Goal: Transaction & Acquisition: Book appointment/travel/reservation

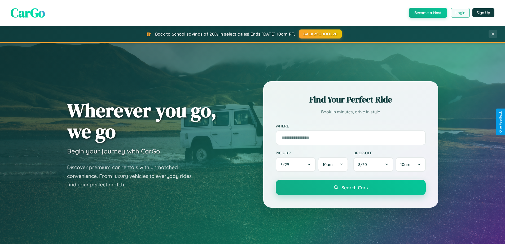
click at [460, 13] on button "Login" at bounding box center [460, 13] width 19 height 10
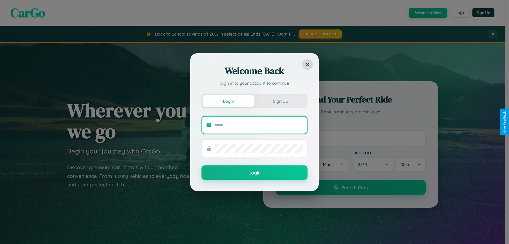
click at [259, 125] on input "text" at bounding box center [259, 125] width 88 height 8
type input "**********"
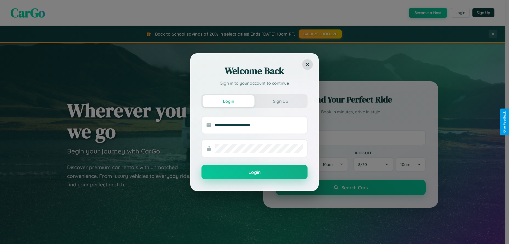
click at [255, 172] on button "Login" at bounding box center [255, 172] width 106 height 14
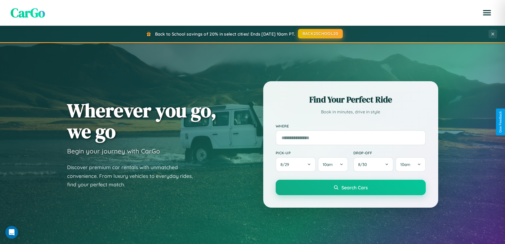
click at [320, 34] on button "BACK2SCHOOL20" at bounding box center [320, 34] width 45 height 10
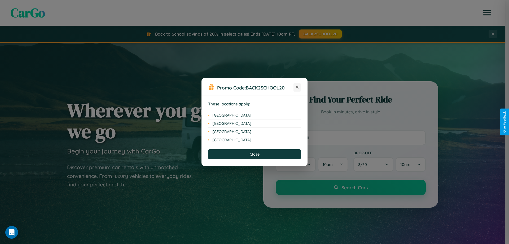
click at [297, 87] on icon at bounding box center [297, 87] width 3 height 3
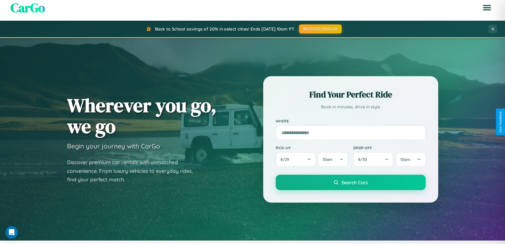
scroll to position [16, 0]
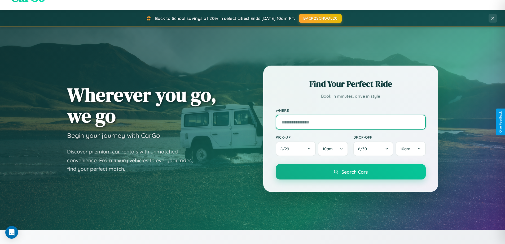
click at [351, 122] on input "text" at bounding box center [351, 122] width 150 height 15
type input "**********"
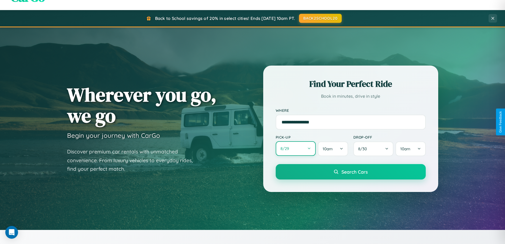
click at [296, 149] on button "8 / 29" at bounding box center [296, 148] width 40 height 15
select select "*"
select select "****"
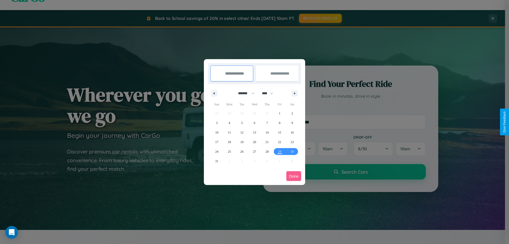
drag, startPoint x: 244, startPoint y: 93, endPoint x: 255, endPoint y: 106, distance: 17.0
click at [244, 93] on select "******* ******** ***** ***** *** **** **** ****** ********* ******* ******** **…" at bounding box center [245, 93] width 23 height 9
select select "*"
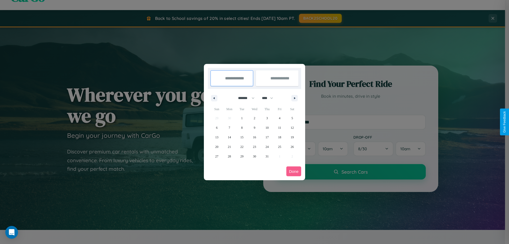
click at [270, 98] on select "**** **** **** **** **** **** **** **** **** **** **** **** **** **** **** ****…" at bounding box center [267, 98] width 16 height 9
select select "****"
click at [217, 127] on span "5" at bounding box center [217, 128] width 2 height 10
type input "**********"
click at [280, 127] on span "10" at bounding box center [279, 128] width 3 height 10
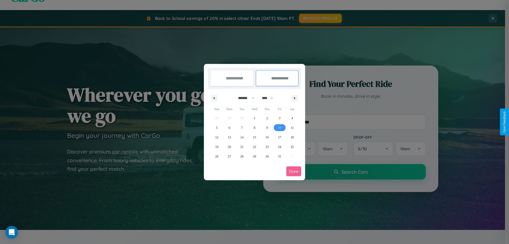
type input "**********"
click at [294, 171] on button "Done" at bounding box center [294, 171] width 15 height 10
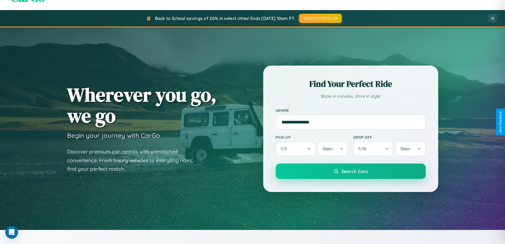
click at [351, 171] on span "Search Cars" at bounding box center [355, 171] width 26 height 6
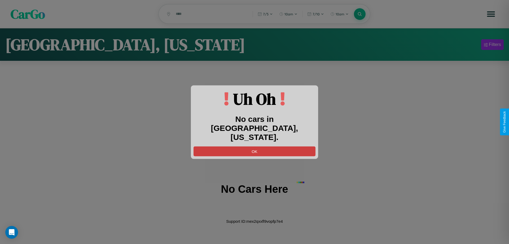
click at [255, 146] on button "OK" at bounding box center [255, 151] width 122 height 10
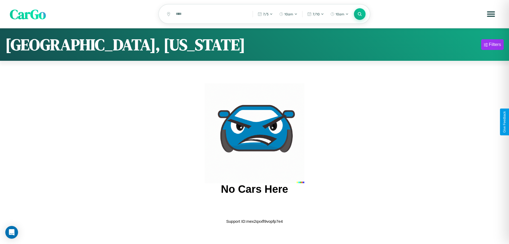
click at [28, 14] on span "CarGo" at bounding box center [28, 14] width 36 height 18
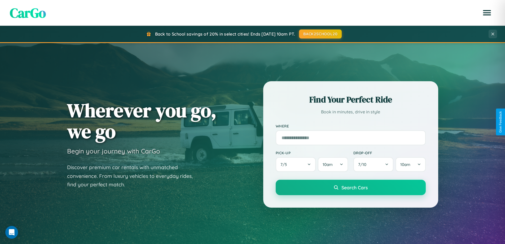
scroll to position [229, 0]
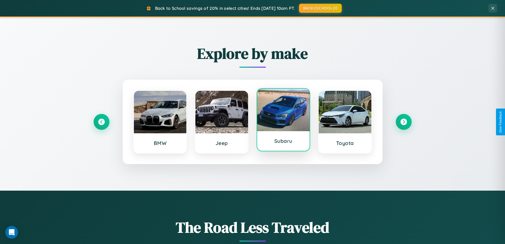
click at [283, 122] on div at bounding box center [283, 110] width 53 height 42
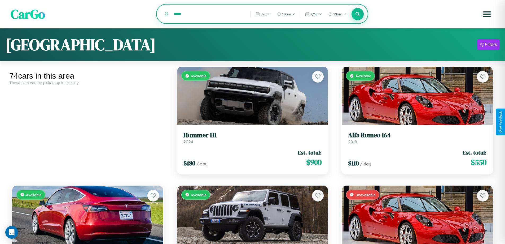
type input "*****"
click at [358, 14] on icon at bounding box center [358, 13] width 5 height 5
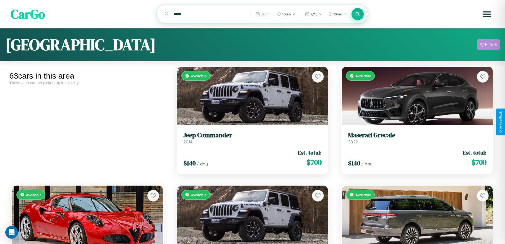
click at [489, 45] on div "Filters" at bounding box center [491, 44] width 12 height 5
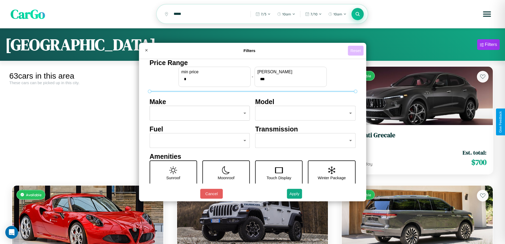
click at [357, 50] on button "Reset" at bounding box center [356, 51] width 16 height 10
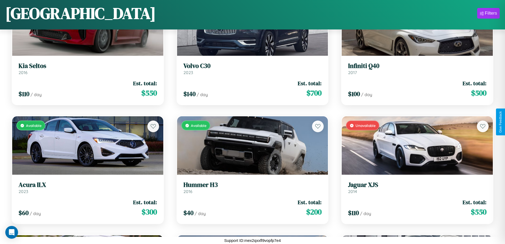
scroll to position [1976, 0]
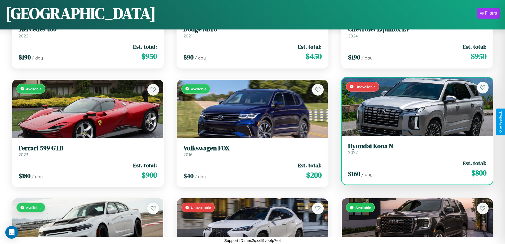
click at [414, 150] on link "Hyundai Kona N 2022" at bounding box center [417, 148] width 139 height 13
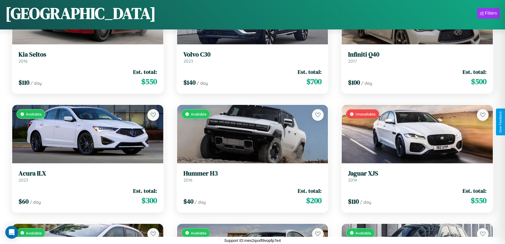
scroll to position [312, 0]
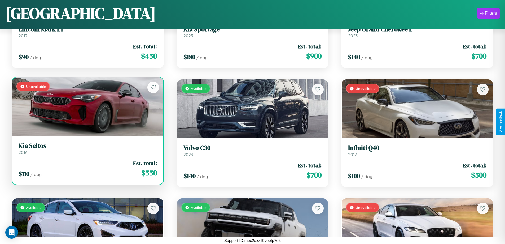
click at [87, 150] on link "Kia Seltos 2016" at bounding box center [88, 148] width 139 height 13
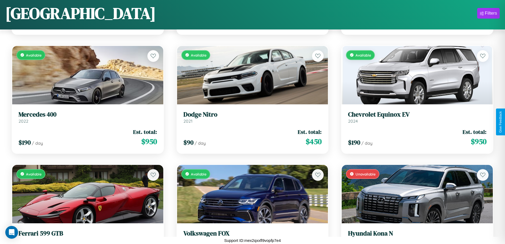
scroll to position [2213, 0]
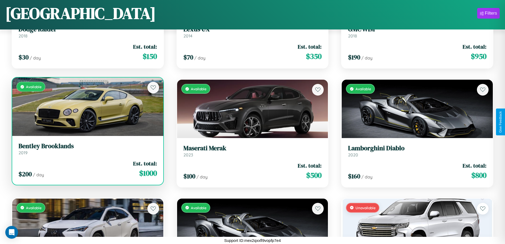
click at [87, 149] on h3 "Bentley Brooklands" at bounding box center [88, 146] width 139 height 8
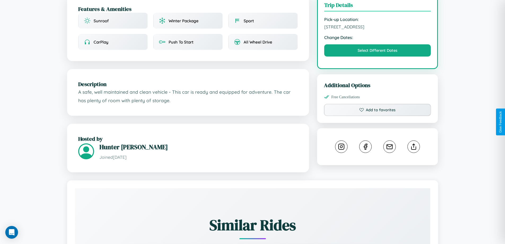
scroll to position [191, 0]
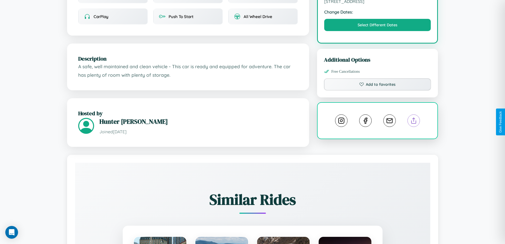
click at [414, 121] on line at bounding box center [414, 120] width 0 height 4
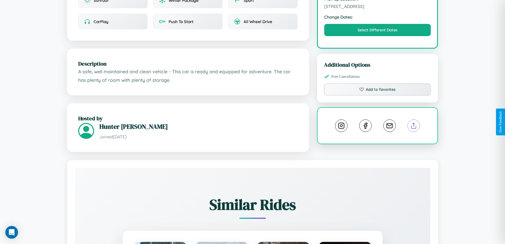
scroll to position [154, 0]
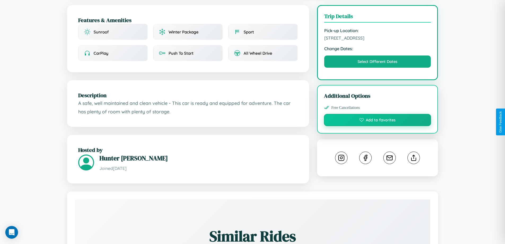
click at [378, 121] on button "Add to favorites" at bounding box center [377, 120] width 107 height 12
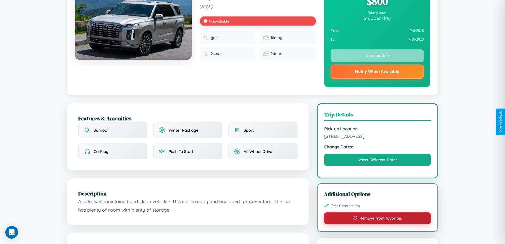
scroll to position [0, 0]
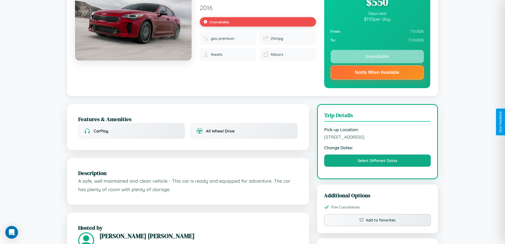
scroll to position [71, 0]
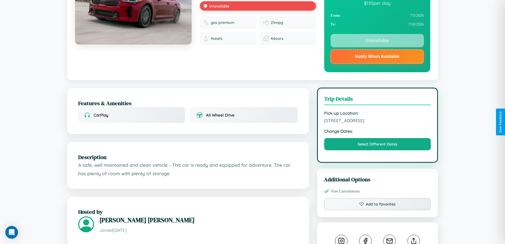
click at [378, 121] on span "1304 Third Street Osaka 32350 Japan" at bounding box center [377, 120] width 107 height 5
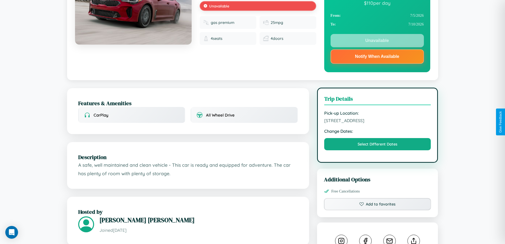
click at [378, 121] on span "1304 Third Street Osaka 32350 Japan" at bounding box center [377, 120] width 107 height 5
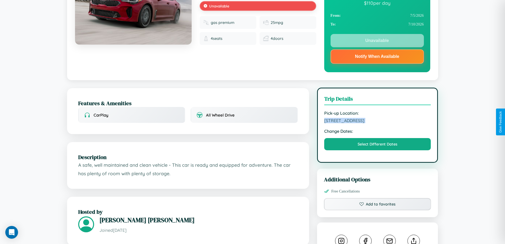
click at [378, 121] on span "1304 Third Street Osaka 32350 Japan" at bounding box center [377, 120] width 107 height 5
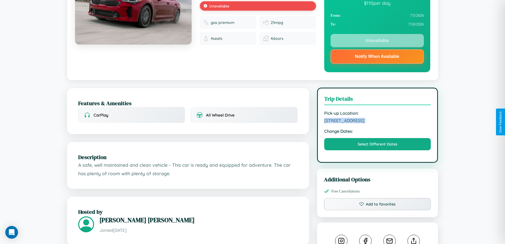
click at [378, 121] on span "1304 Third Street Osaka 32350 Japan" at bounding box center [377, 120] width 107 height 5
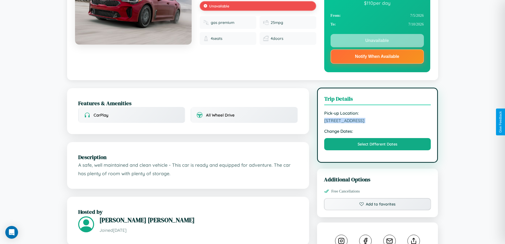
click at [378, 121] on span "1304 Third Street Osaka 32350 Japan" at bounding box center [377, 120] width 107 height 5
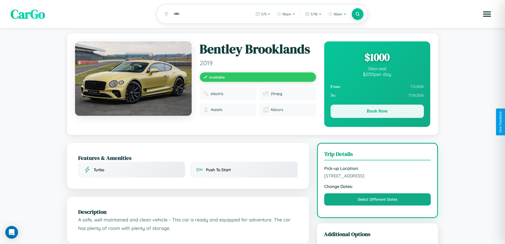
click at [377, 112] on button "Book Now" at bounding box center [377, 111] width 93 height 13
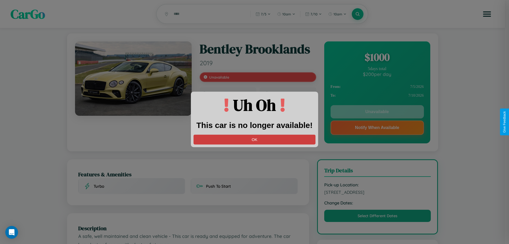
click at [255, 139] on button "OK" at bounding box center [255, 140] width 122 height 10
